Goal: Task Accomplishment & Management: Use online tool/utility

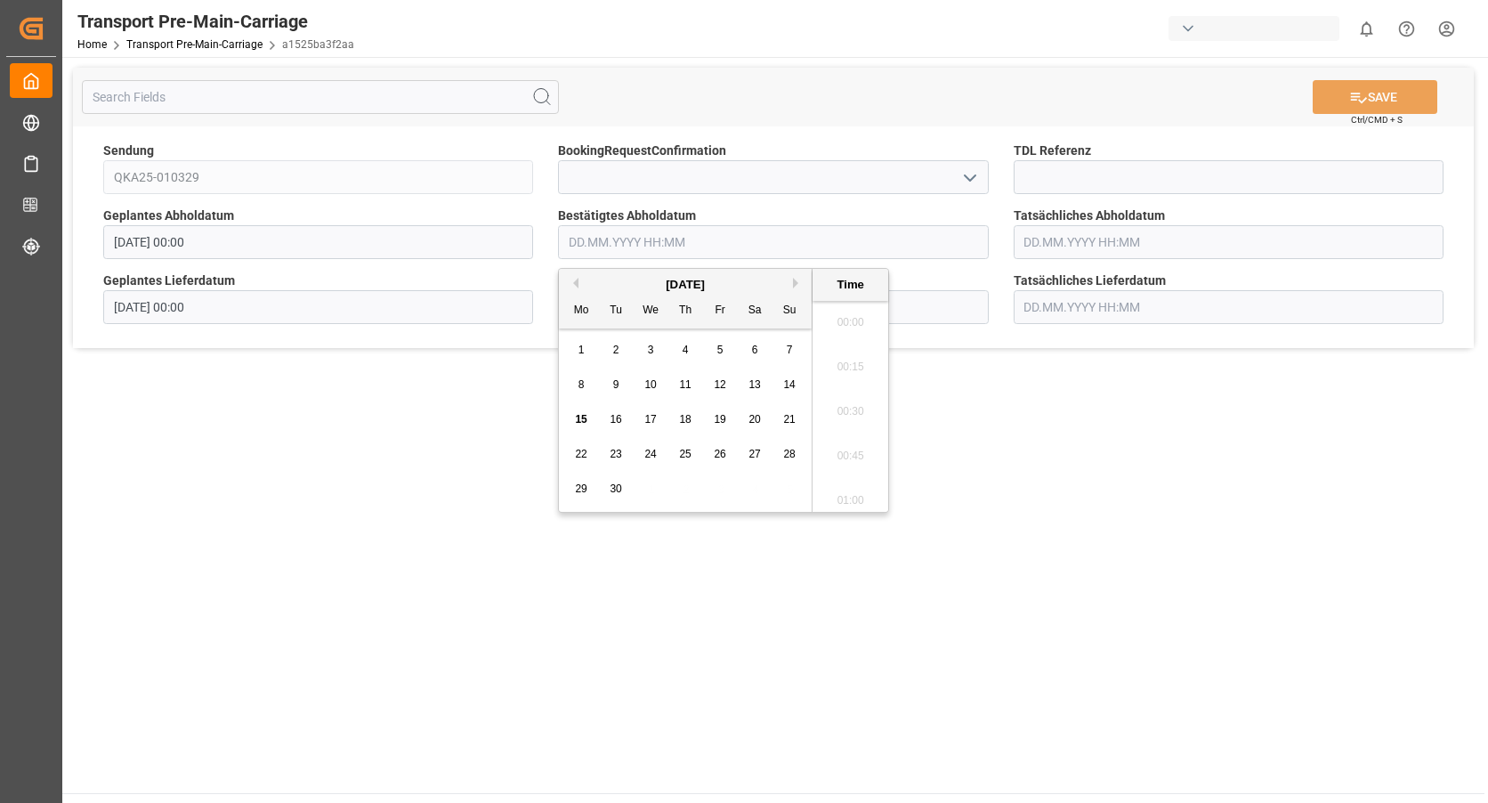
click at [632, 239] on input "text" at bounding box center [773, 242] width 430 height 34
click at [679, 417] on span "18" at bounding box center [685, 419] width 12 height 12
type input "[DATE] 00:00"
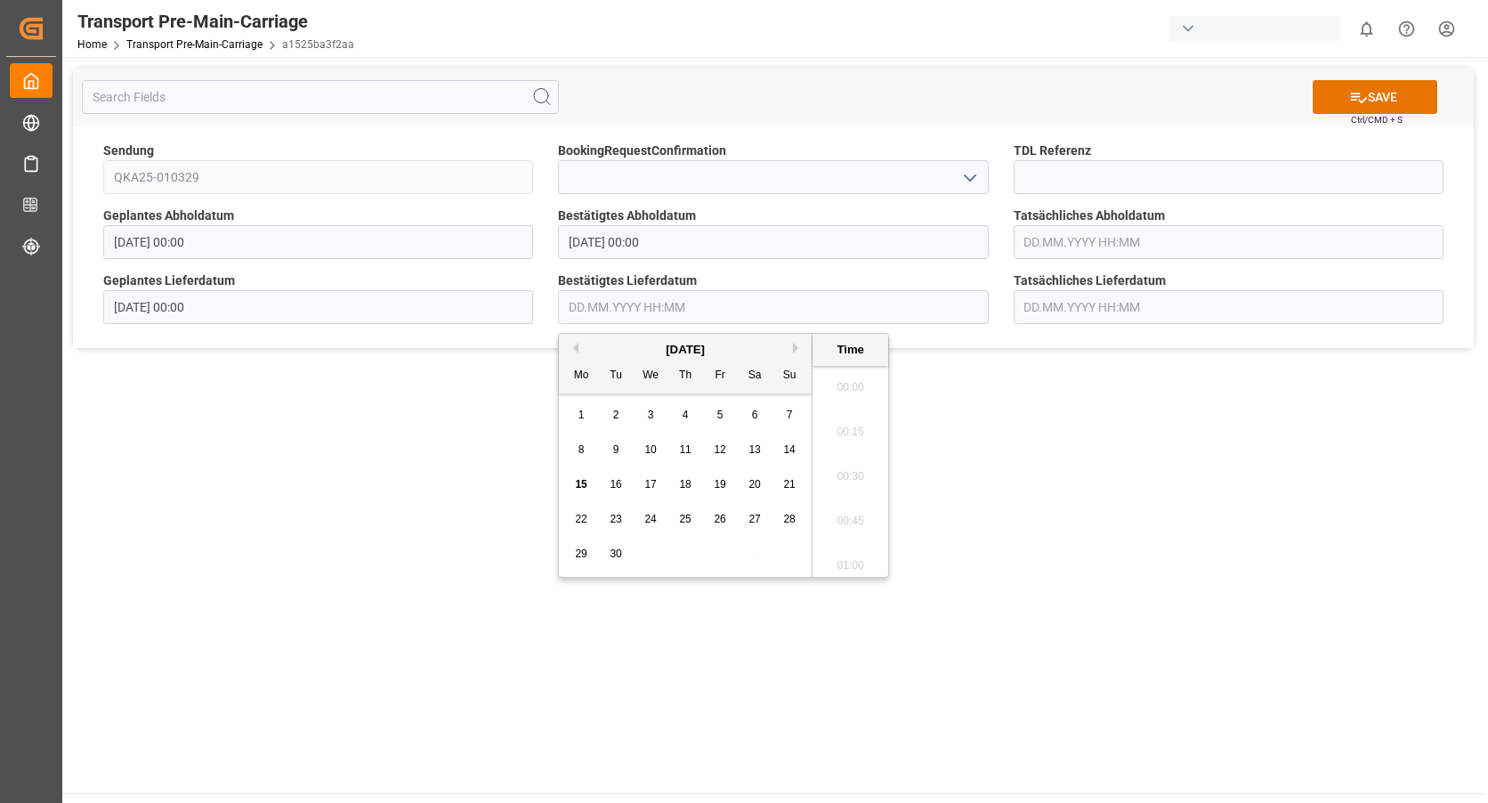
click at [897, 309] on input "text" at bounding box center [773, 307] width 430 height 34
click at [654, 516] on span "24" at bounding box center [650, 519] width 12 height 12
type input "[DATE] 00:00"
click at [1345, 101] on button "SAVE" at bounding box center [1375, 97] width 125 height 34
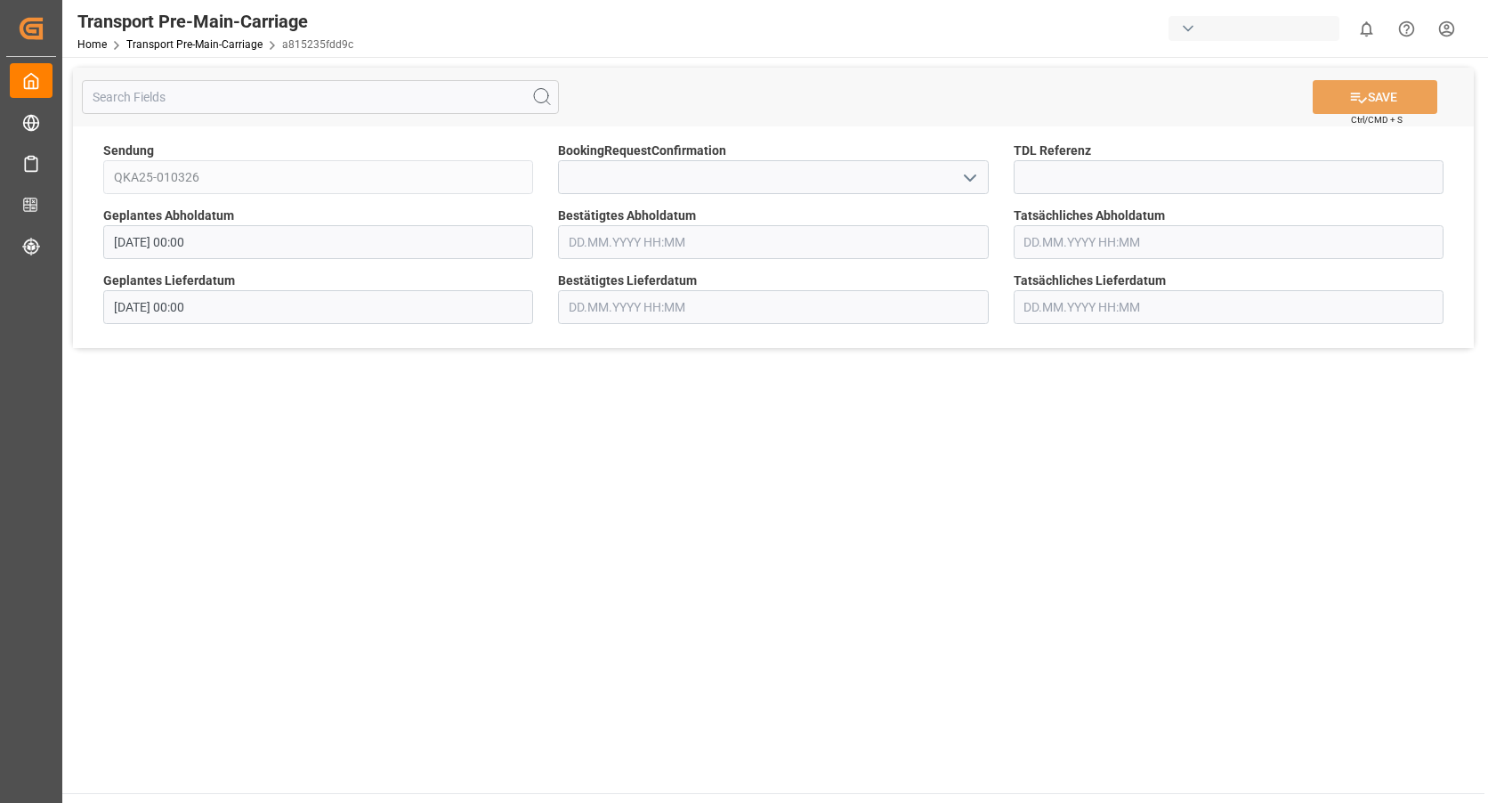
click at [668, 258] on input "text" at bounding box center [773, 242] width 430 height 34
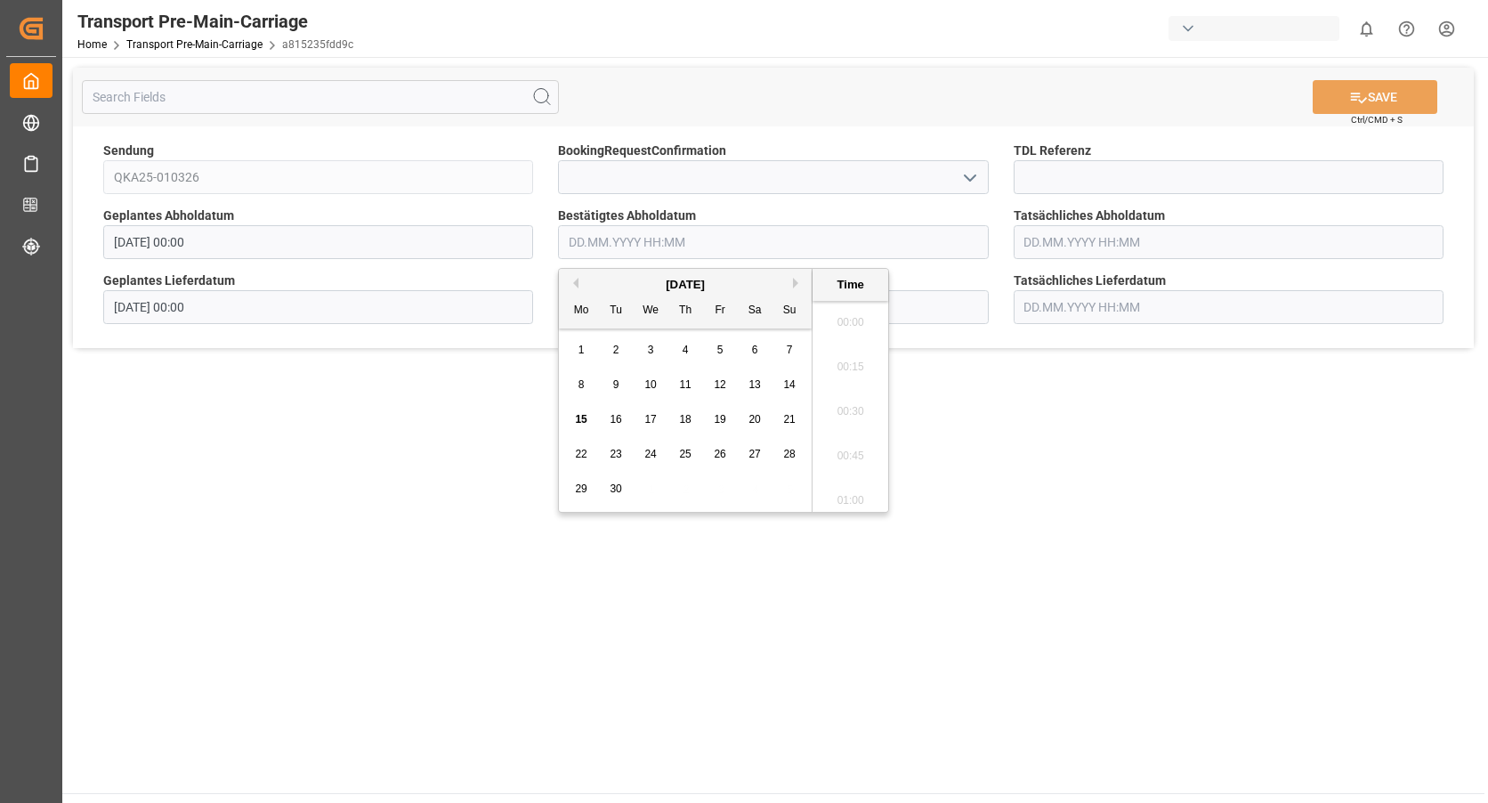
scroll to position [1920, 0]
type input "[DATE] 00:00"
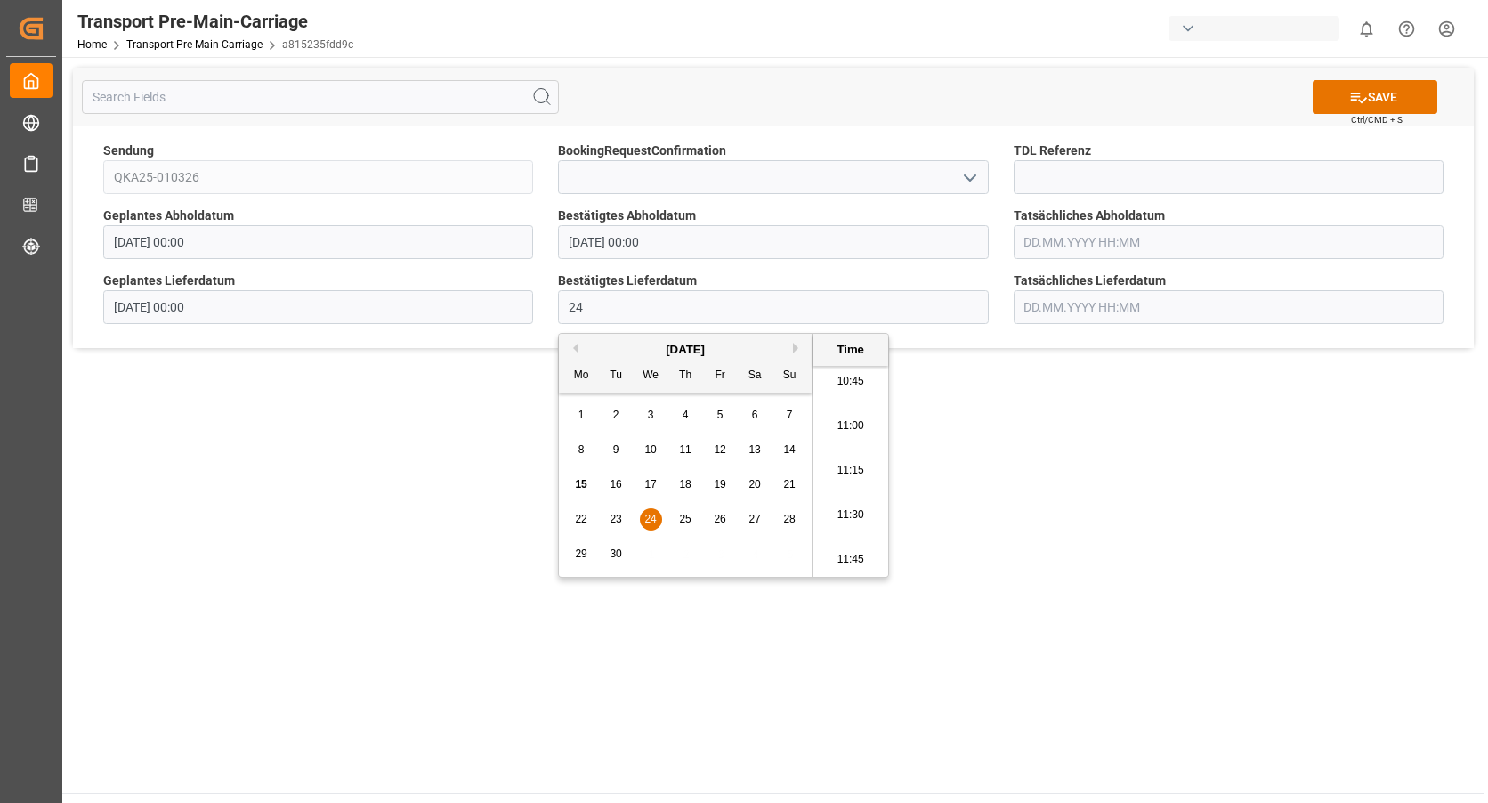
type input "[DATE] 00:00"
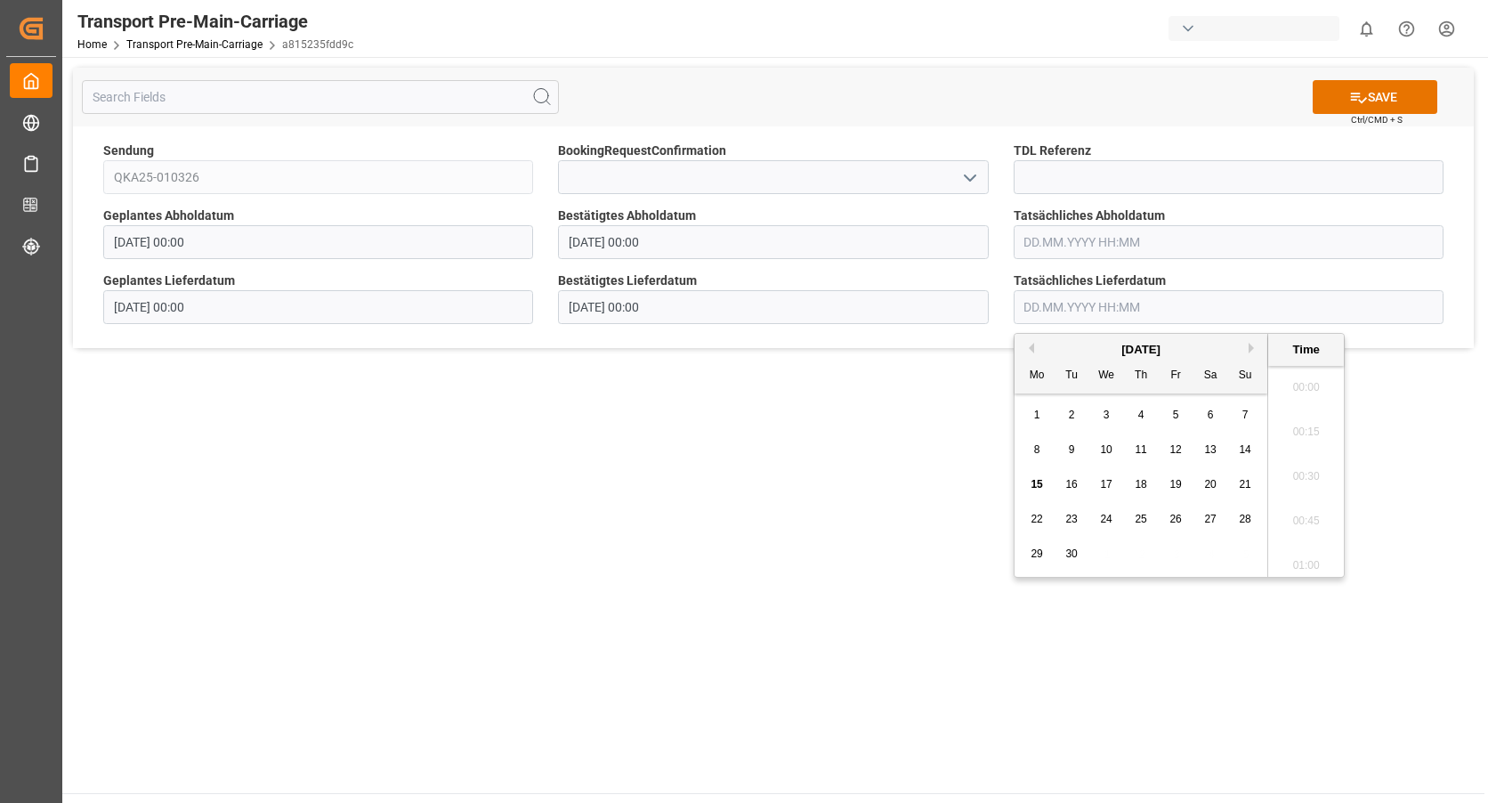
scroll to position [193, 0]
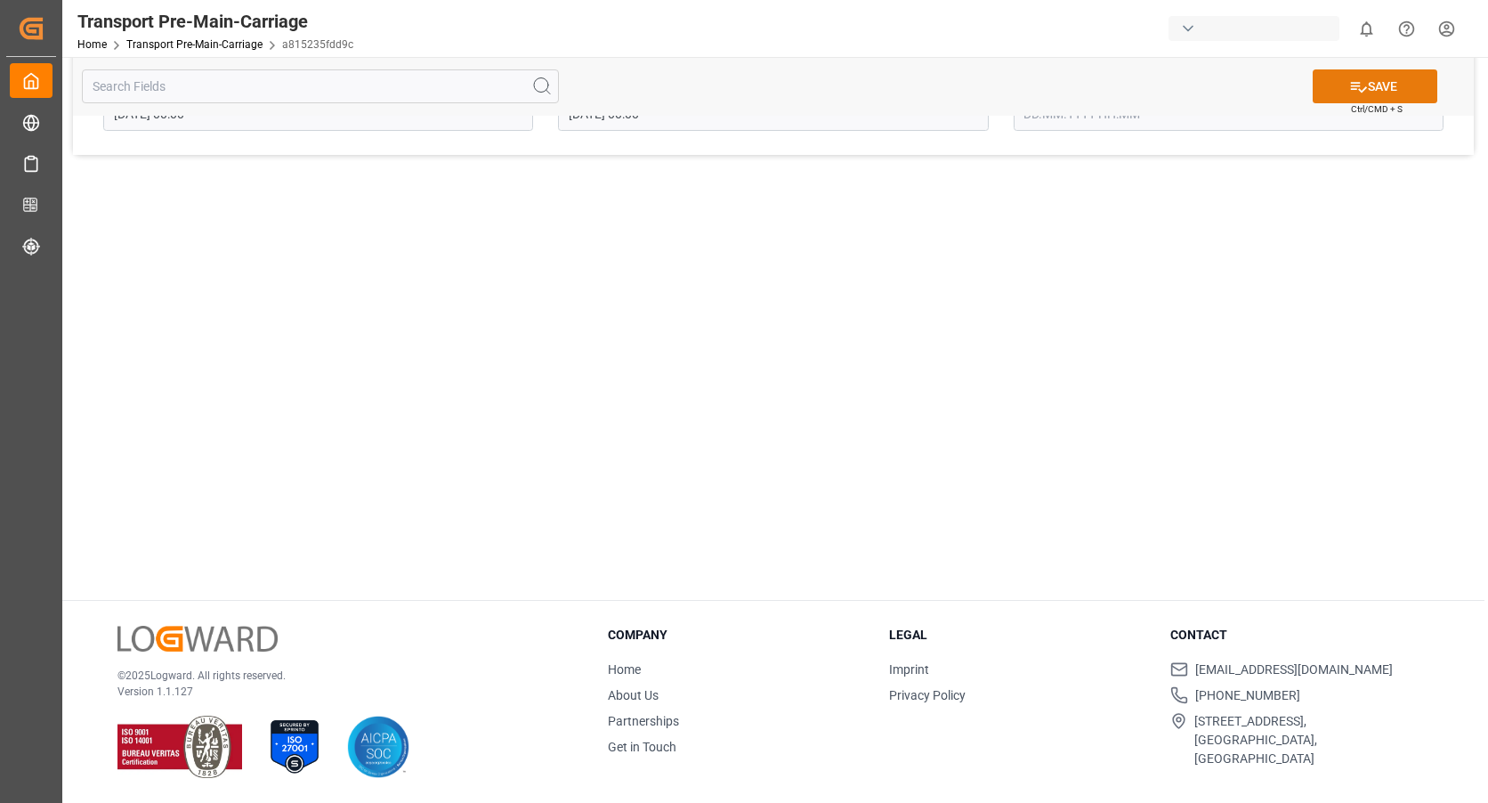
click at [1364, 95] on icon at bounding box center [1358, 86] width 19 height 19
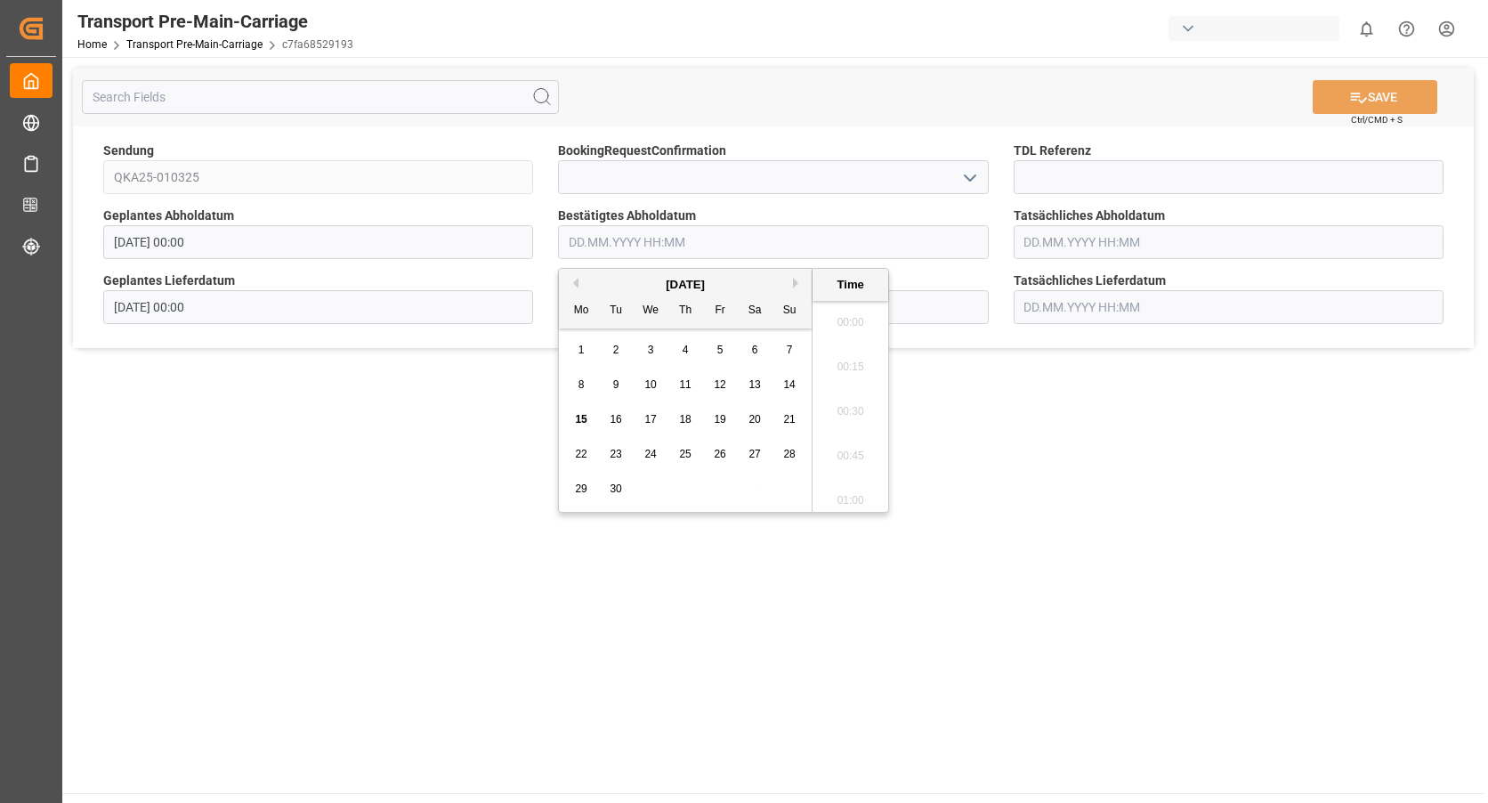
click at [673, 252] on input "text" at bounding box center [773, 242] width 430 height 34
type input "[DATE] 00:00"
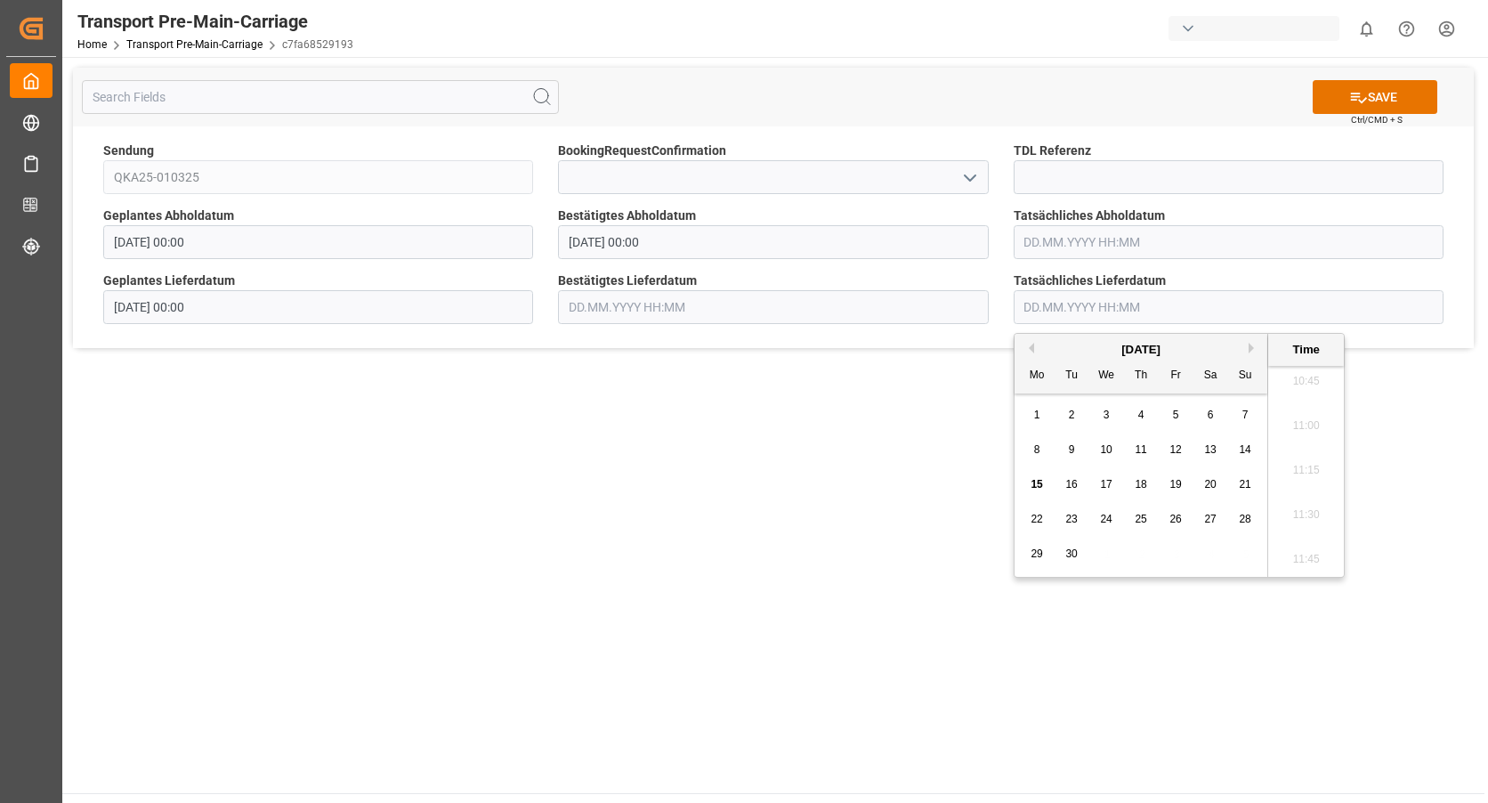
click at [653, 312] on input "text" at bounding box center [773, 307] width 430 height 34
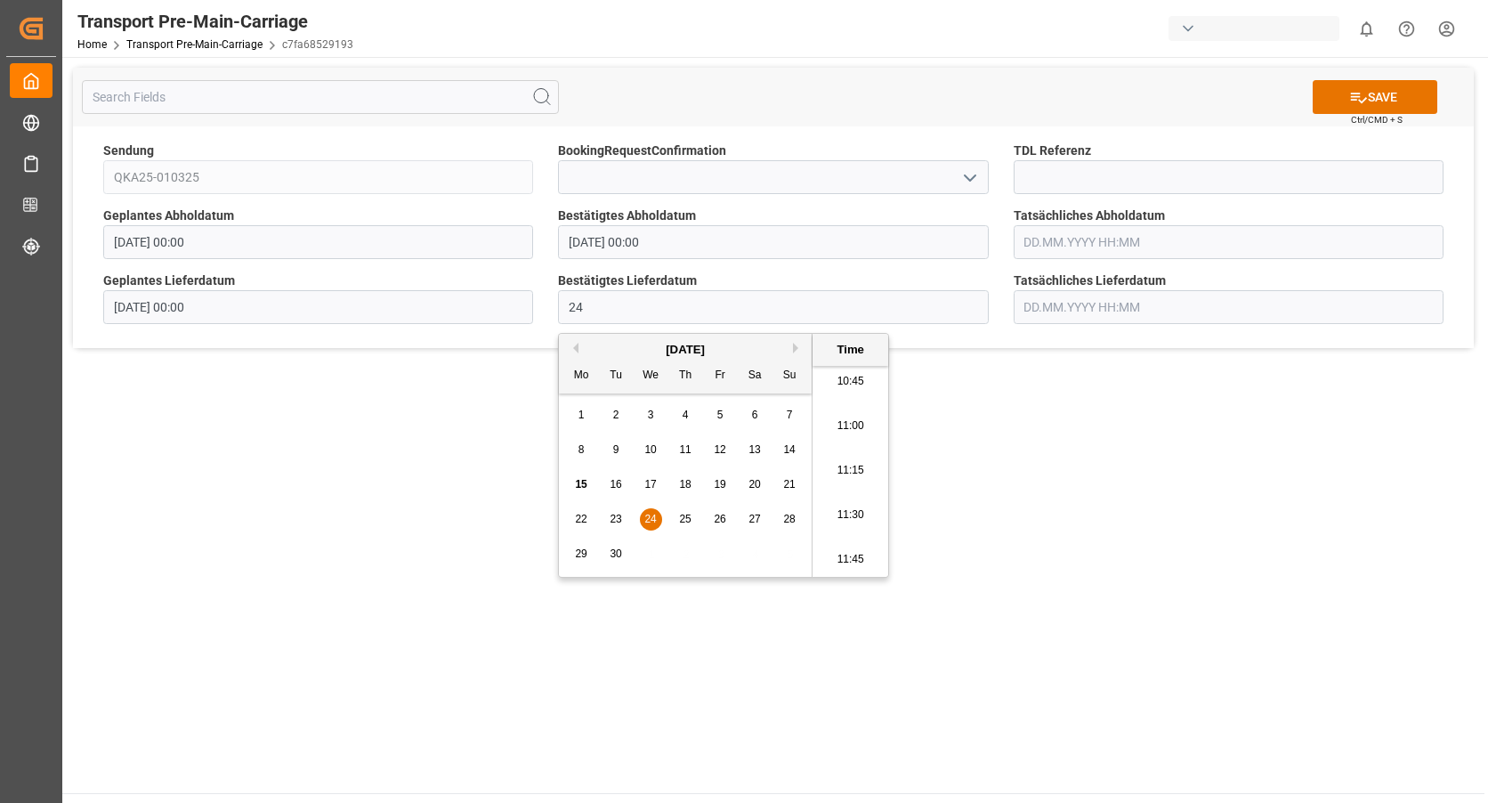
type input "[DATE] 00:00"
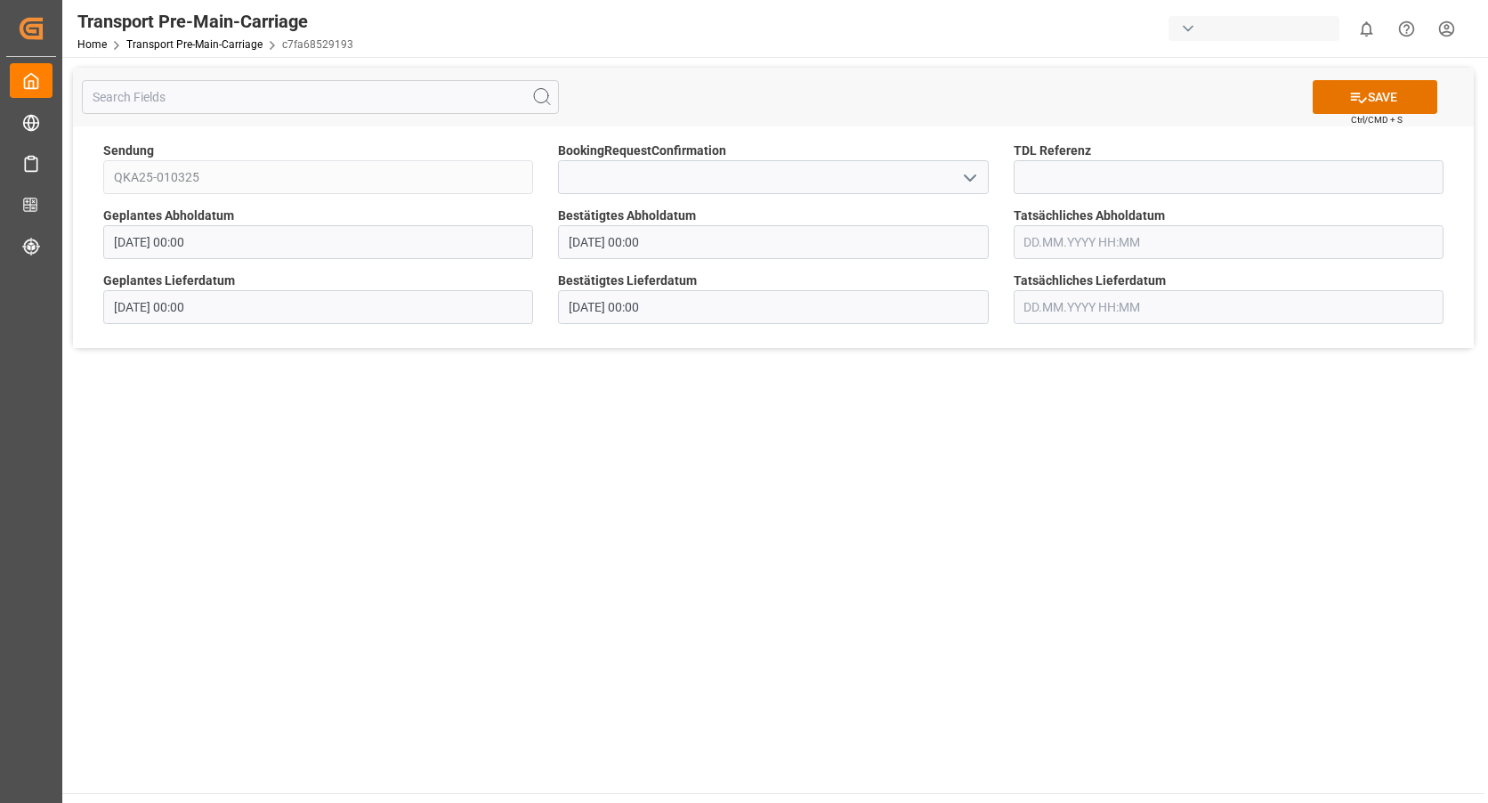
scroll to position [193, 0]
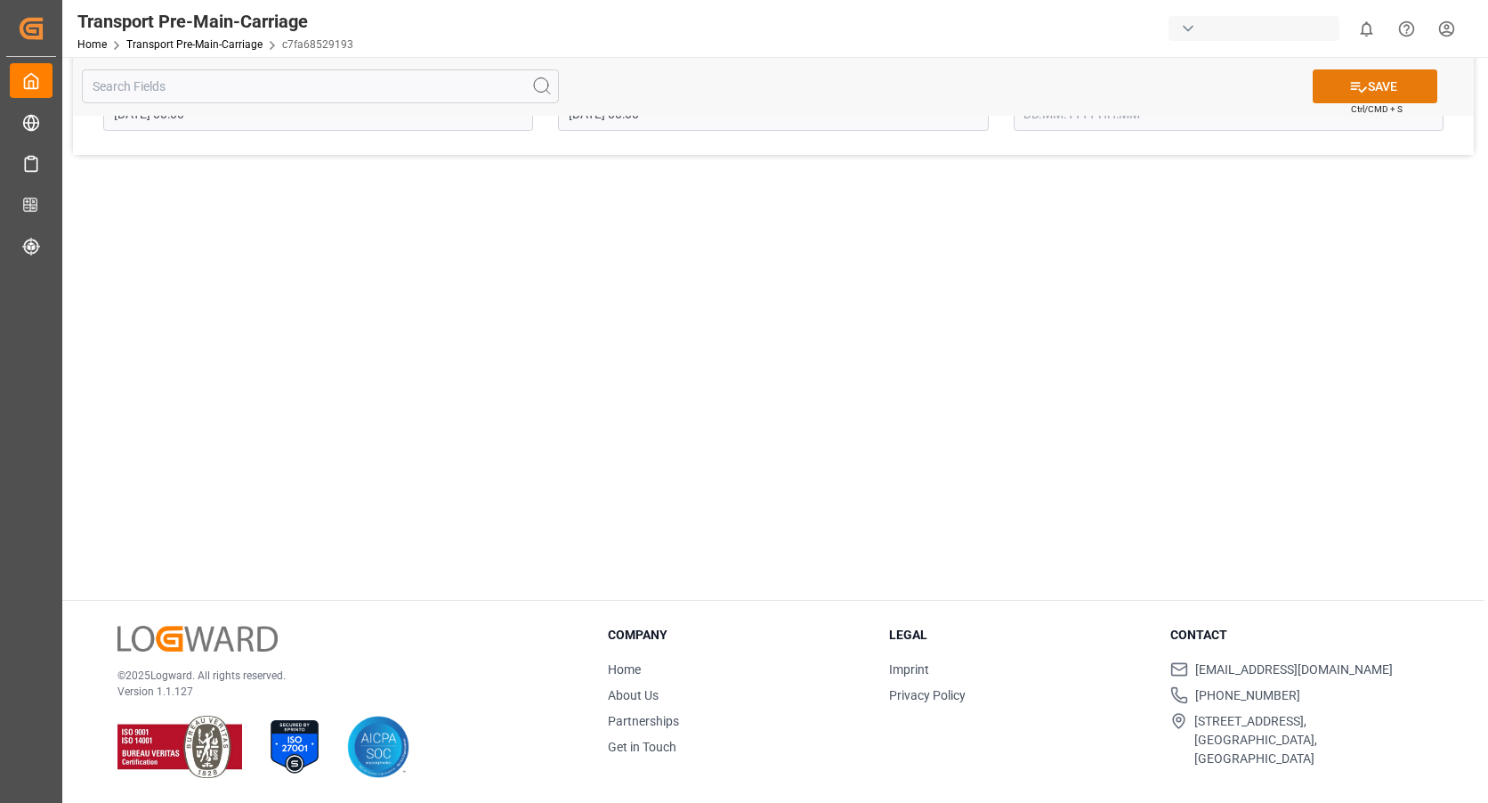
click at [1396, 93] on button "SAVE" at bounding box center [1375, 86] width 125 height 34
